Goal: Check status

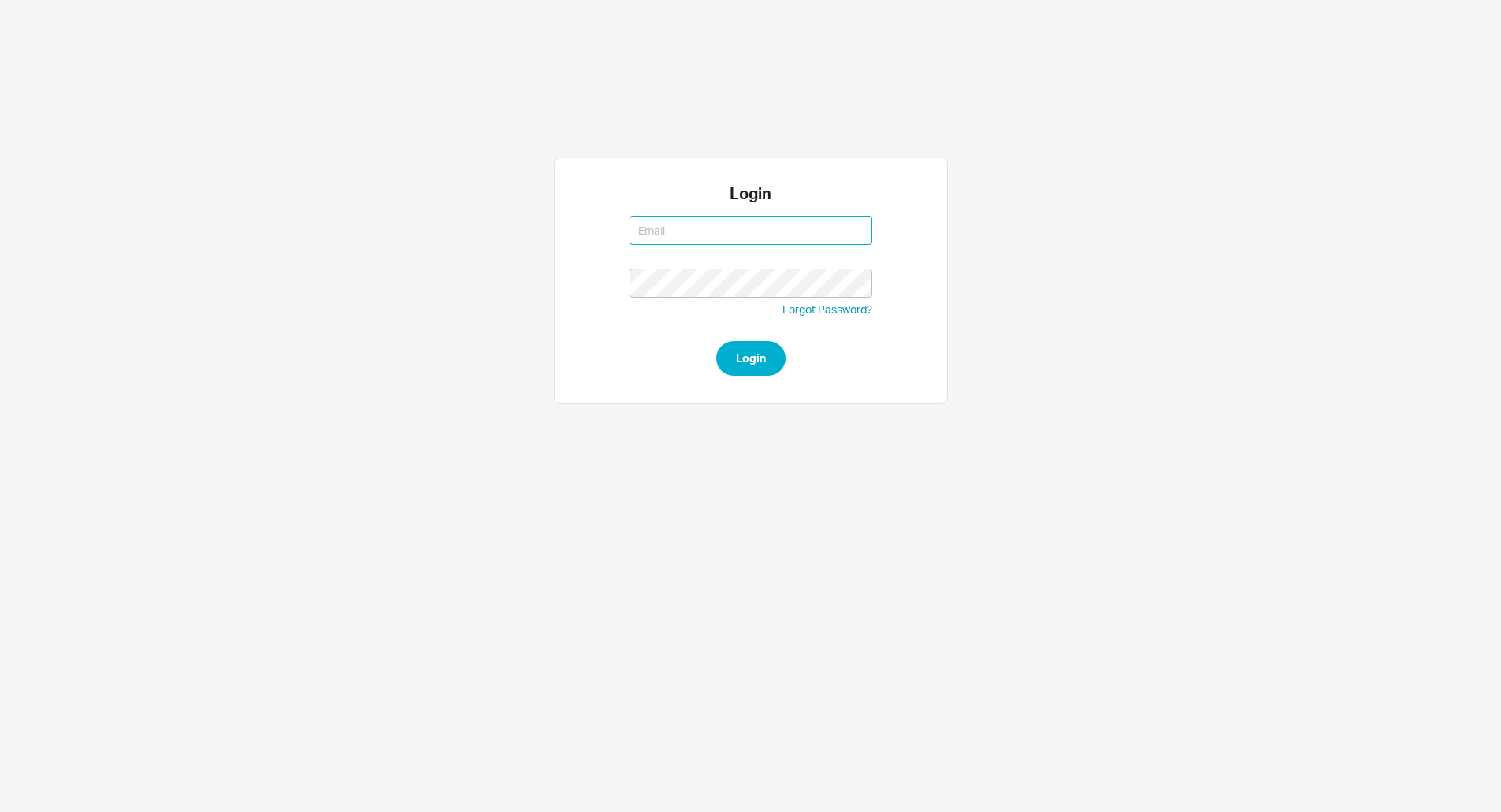
click at [716, 341] on button "Login" at bounding box center [750, 358] width 70 height 34
type input "[PERSON_NAME][EMAIL_ADDRESS][DOMAIN_NAME]"
click at [716, 341] on button "Login" at bounding box center [750, 358] width 70 height 34
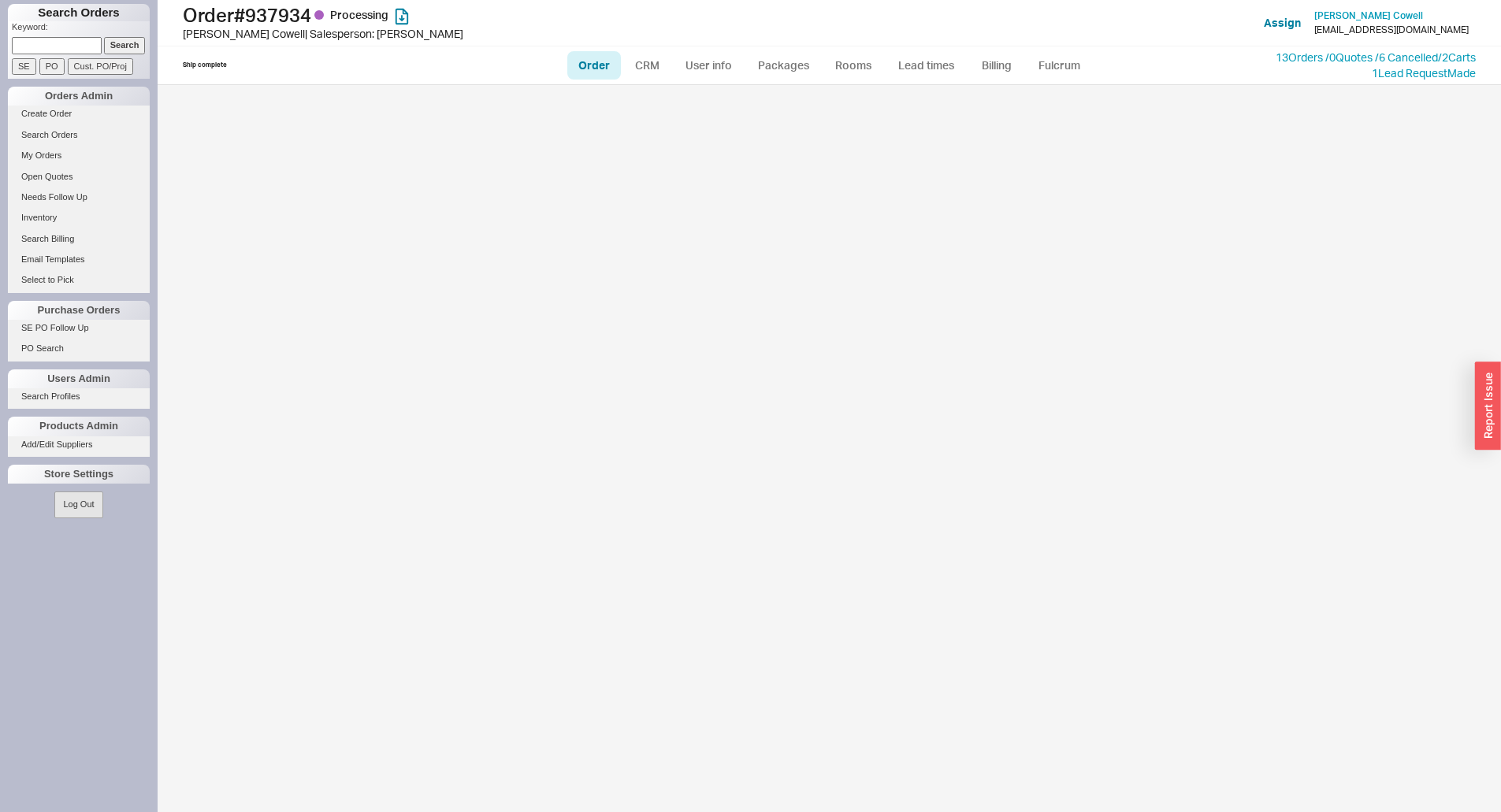
select select "LOW"
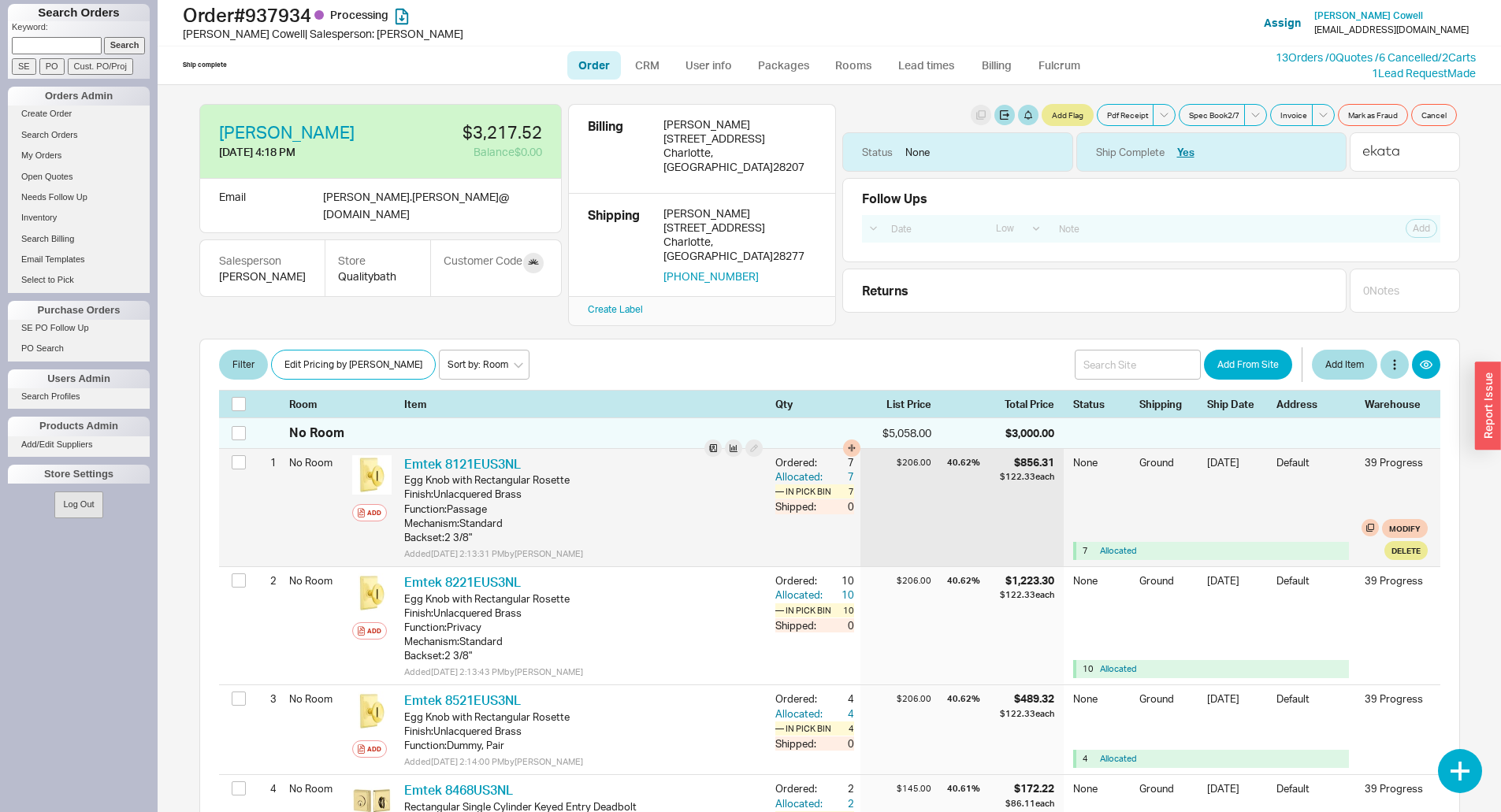
click at [794, 456] on div "Ordered:" at bounding box center [800, 463] width 50 height 14
click at [792, 456] on div "Ordered:" at bounding box center [800, 463] width 50 height 14
click at [791, 469] on div "Allocated:" at bounding box center [800, 476] width 50 height 14
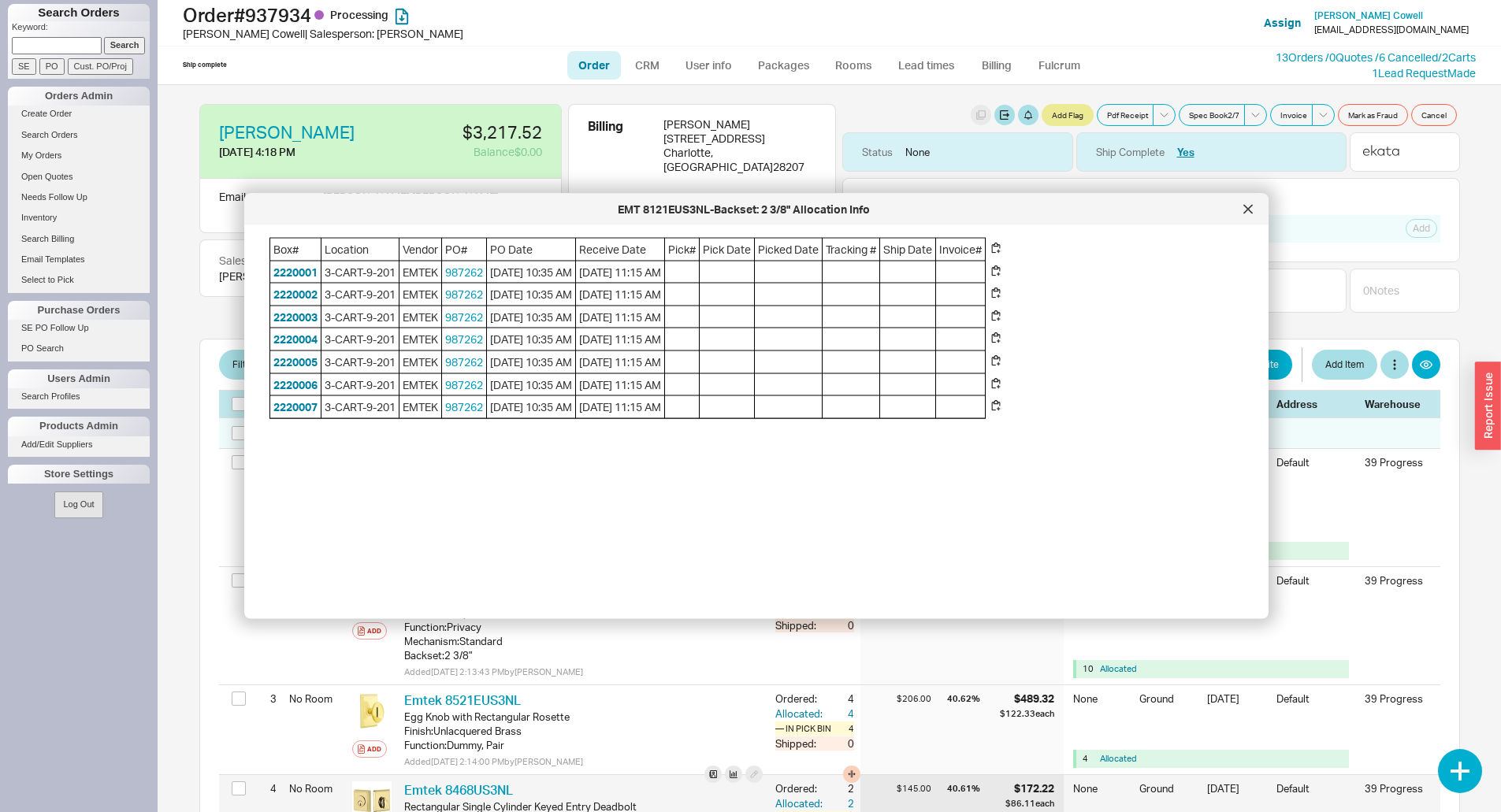
scroll to position [236, 0]
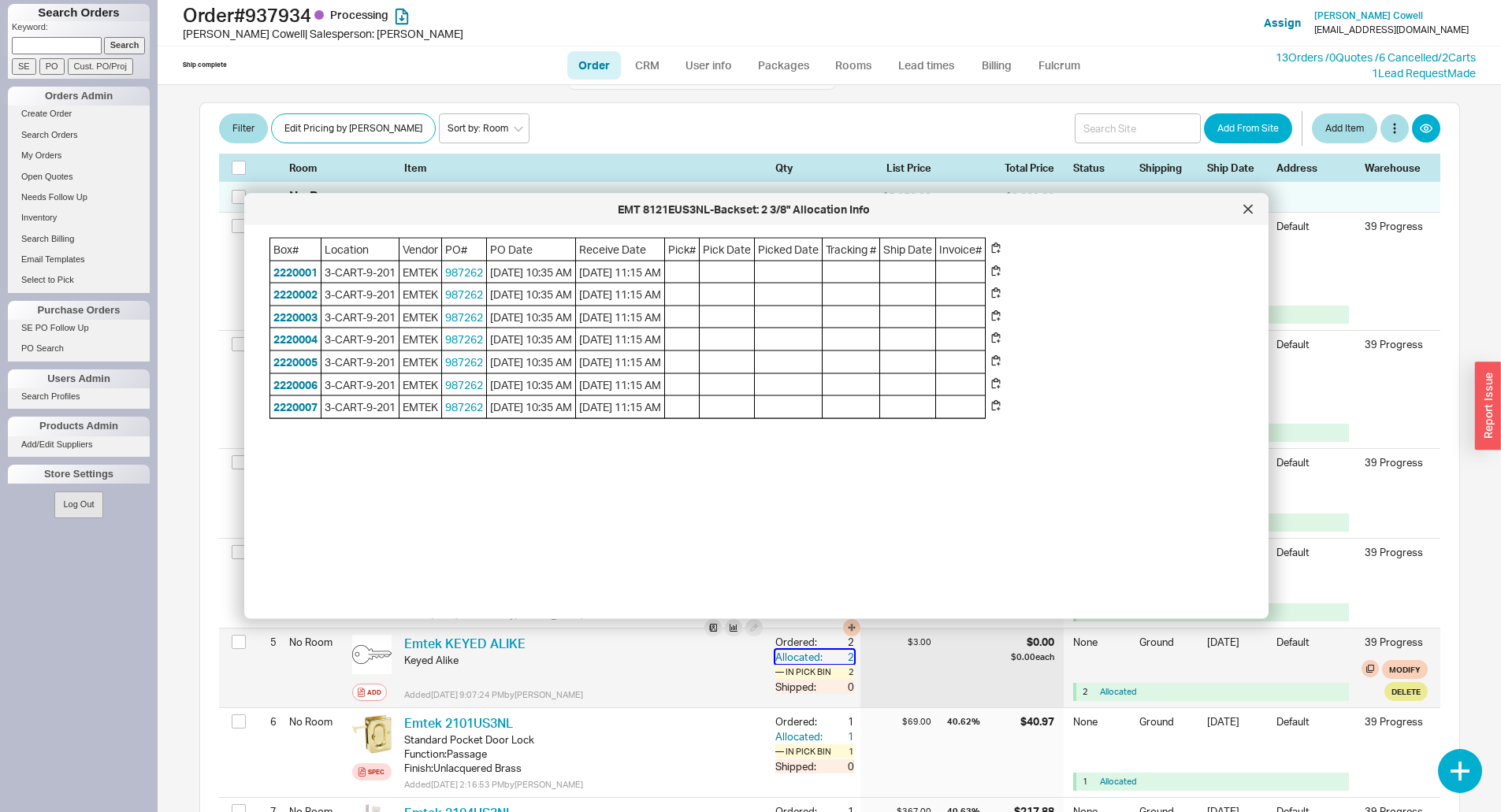
click at [826, 650] on div "2" at bounding box center [839, 657] width 28 height 14
